Goal: Information Seeking & Learning: Learn about a topic

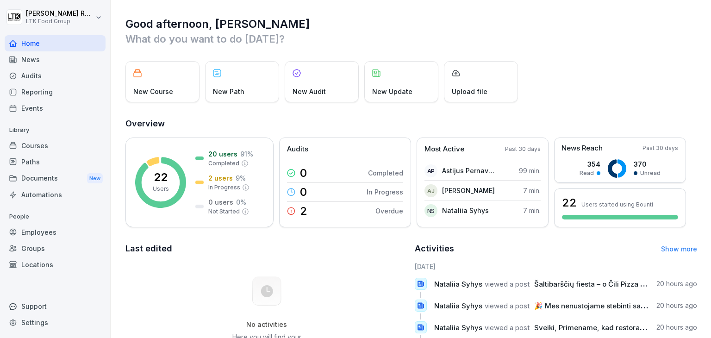
click at [40, 109] on div "Events" at bounding box center [55, 108] width 101 height 16
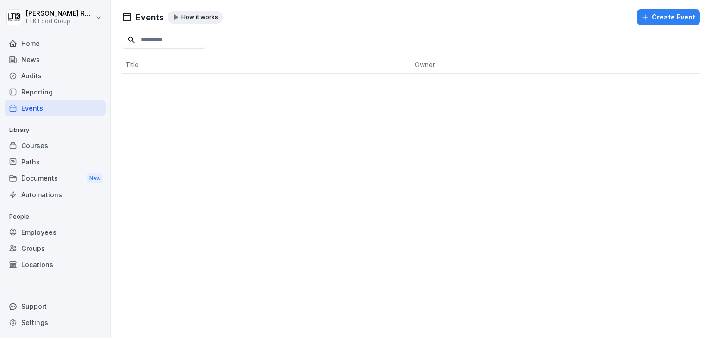
drag, startPoint x: 52, startPoint y: 91, endPoint x: 44, endPoint y: 91, distance: 8.3
click at [52, 91] on div "Reporting" at bounding box center [55, 92] width 101 height 16
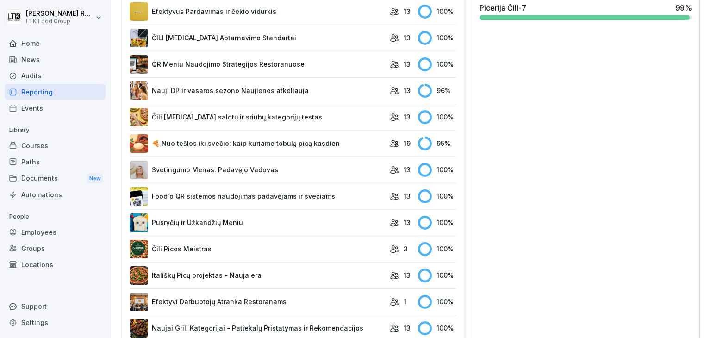
scroll to position [303, 0]
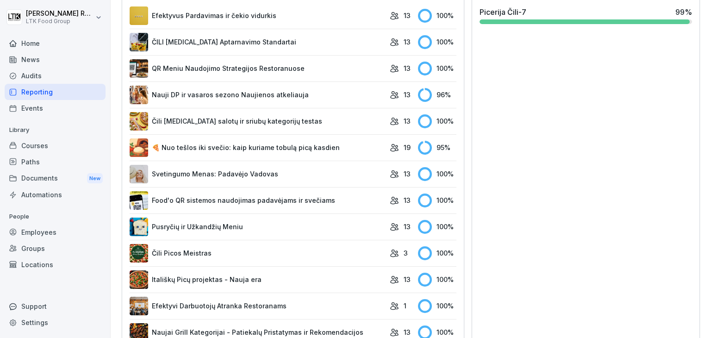
click at [341, 143] on link "🍕 Nuo tešlos iki svečio: kaip kuriame tobulą picą kasdien" at bounding box center [258, 147] width 256 height 19
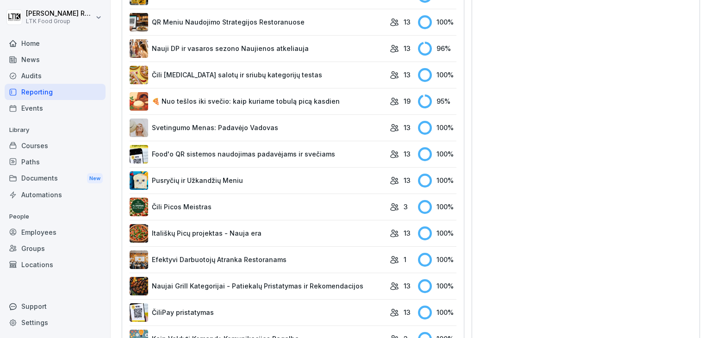
scroll to position [257, 0]
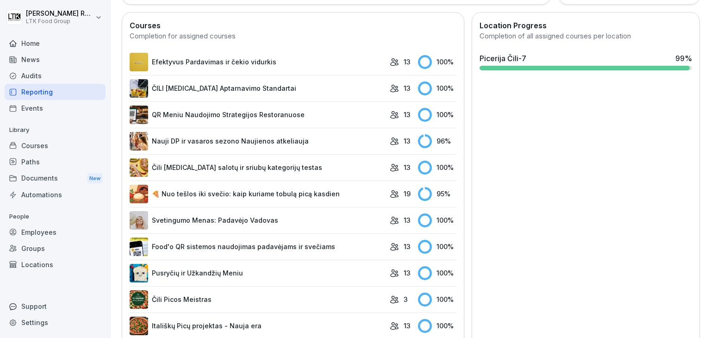
click at [323, 191] on link "🍕 Nuo tešlos iki svečio: kaip kuriame tobulą picą kasdien" at bounding box center [258, 194] width 256 height 19
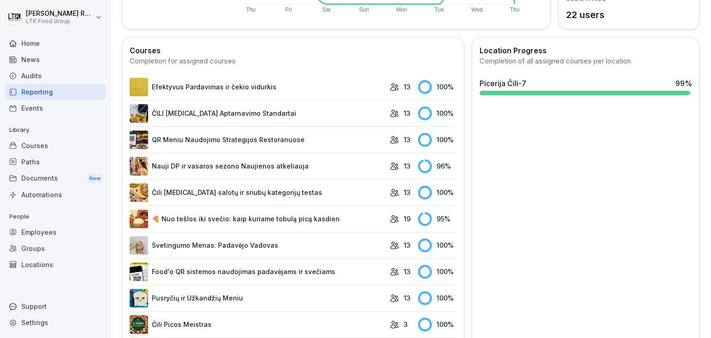
scroll to position [139, 0]
